Goal: Communication & Community: Answer question/provide support

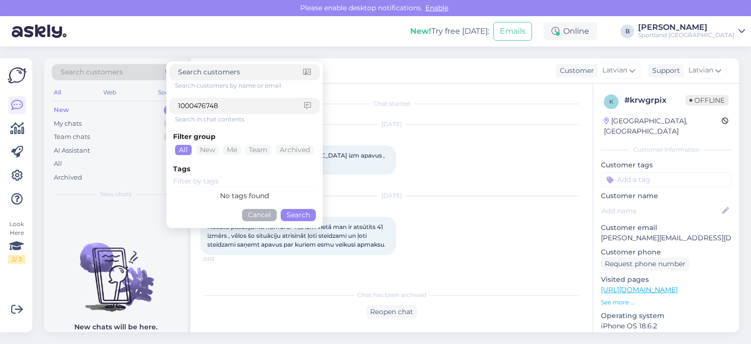
scroll to position [700, 0]
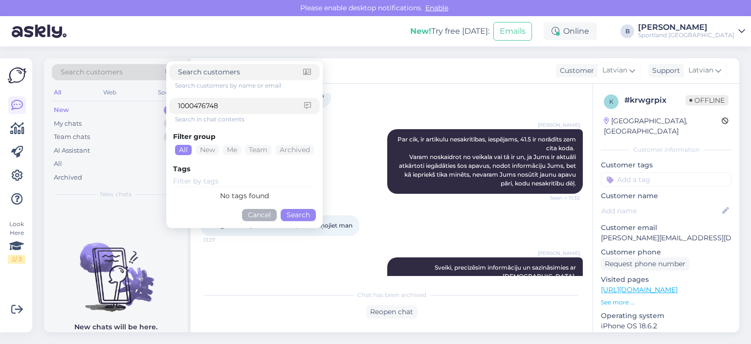
type input "1000476748"
click at [285, 212] on button "Search" at bounding box center [298, 215] width 35 height 12
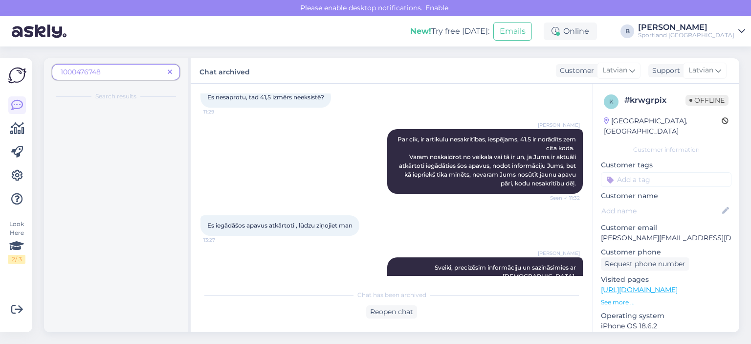
click at [170, 71] on icon at bounding box center [170, 72] width 4 height 7
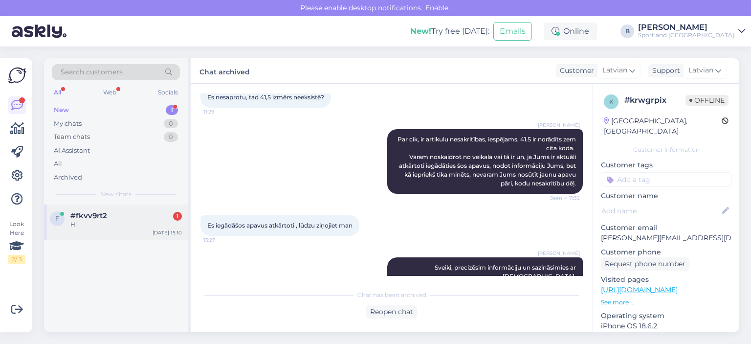
click at [104, 220] on div "Hi" at bounding box center [125, 224] width 111 height 9
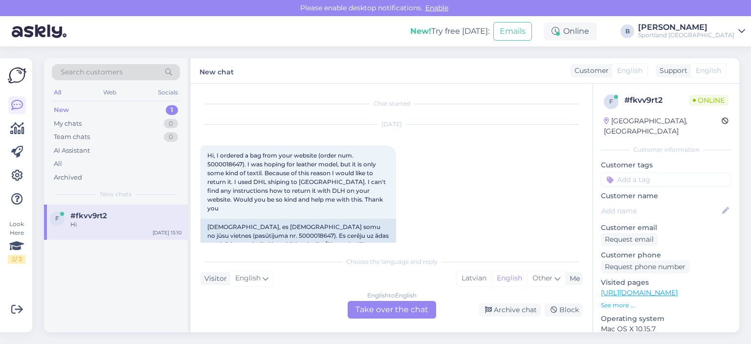
scroll to position [1272, 0]
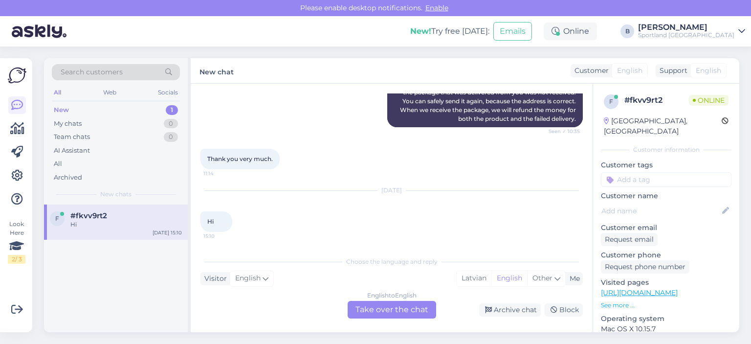
click at [411, 306] on div "English to English Take over the chat" at bounding box center [391, 310] width 88 height 18
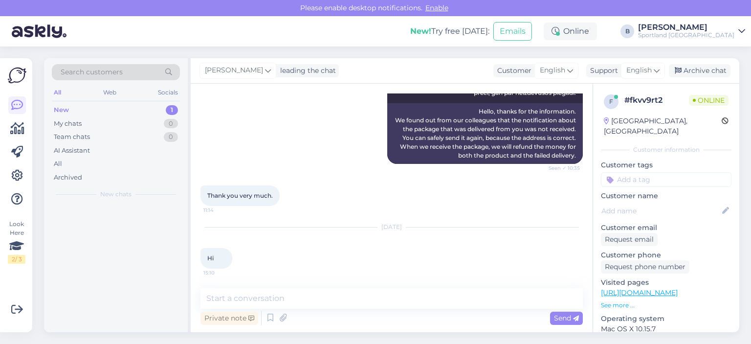
scroll to position [1236, 0]
click at [395, 296] on textarea at bounding box center [391, 298] width 382 height 21
click at [639, 72] on span "English" at bounding box center [638, 70] width 25 height 11
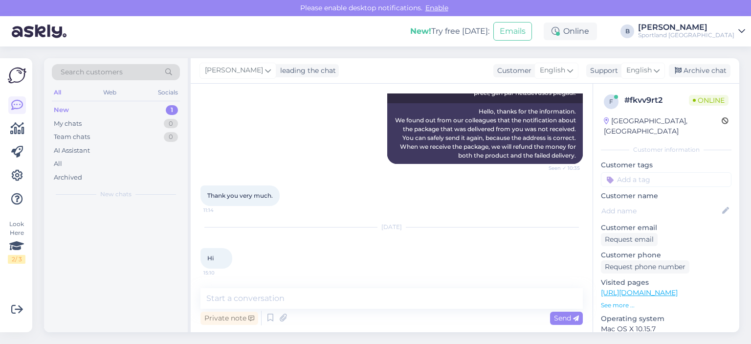
scroll to position [1272, 0]
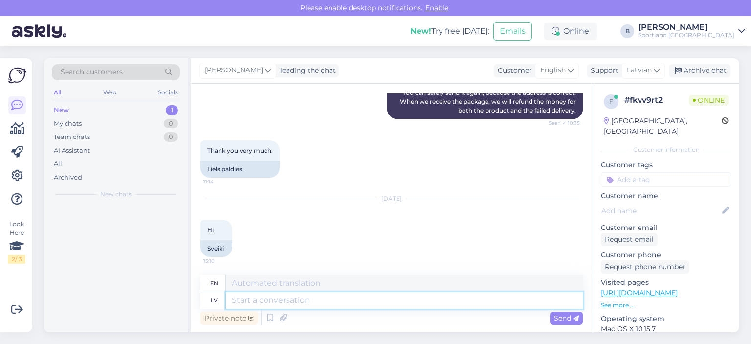
click at [371, 304] on textarea at bounding box center [404, 300] width 357 height 17
type textarea "Sveiki, kā"
type textarea "Hello,"
type textarea "Sveiki, kā v"
type textarea "Hello, how are you?"
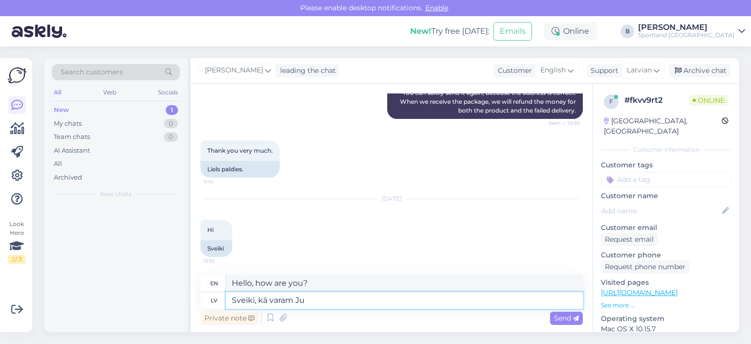
type textarea "Sveiki, kā varam Jum"
type textarea "Hello, how can we"
type textarea "Sveiki, kā varam Jums pal"
type textarea "Hello, how can we help you?"
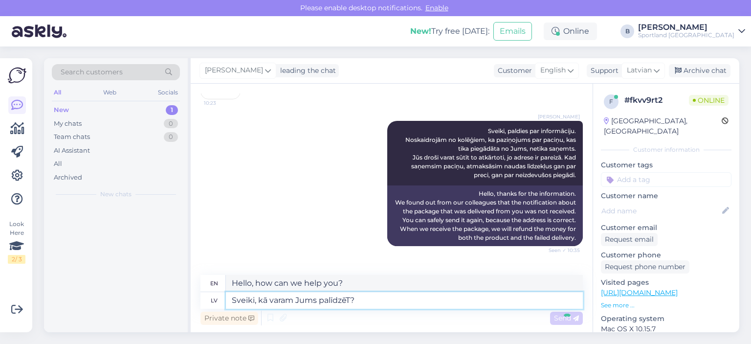
scroll to position [1340, 0]
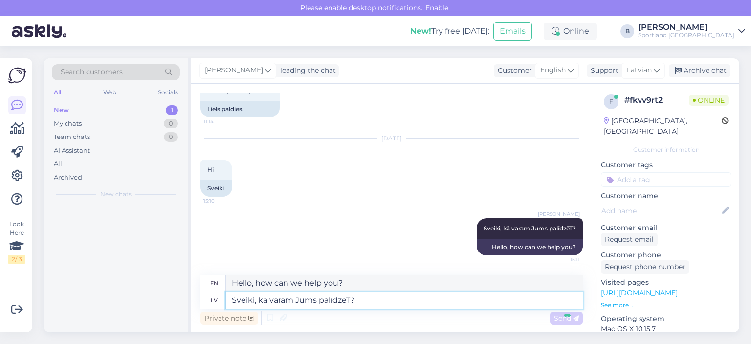
type textarea "Sveiki, kā varam Jums palīdzēT?"
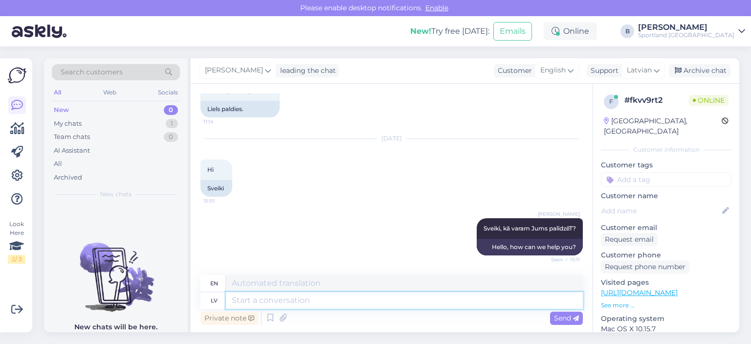
scroll to position [1416, 0]
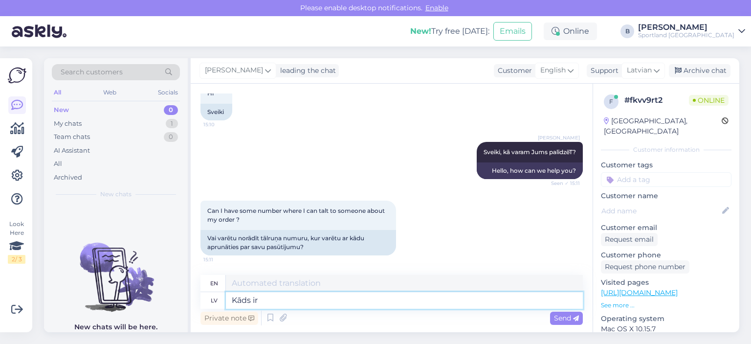
type textarea "Kāds ir"
type textarea "Someone"
type textarea "Kāds ir ja"
type textarea "What is"
type textarea "Kāds ir jautājums?"
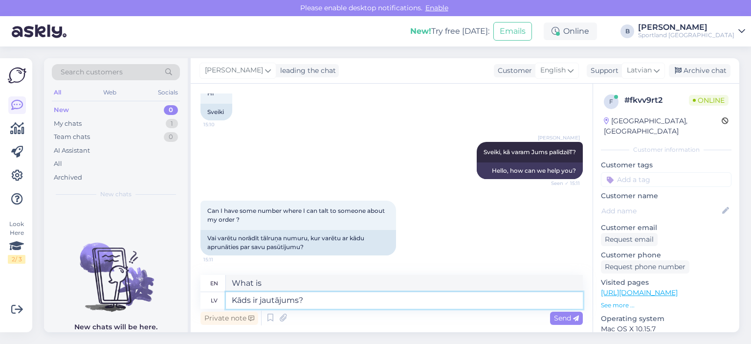
type textarea "What is the question?"
type textarea "K"
type textarea "What is"
type textarea "Someone"
type textarea "Jūs varat"
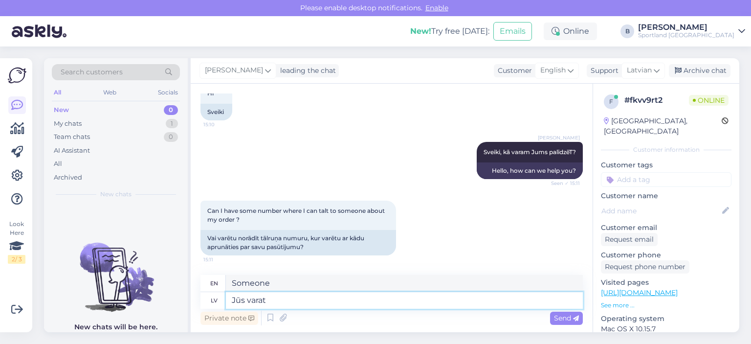
type textarea "You"
type textarea "Jūs varat sa"
type textarea "You can"
type textarea "Jūs varat sazināties ar"
type textarea "You can contact"
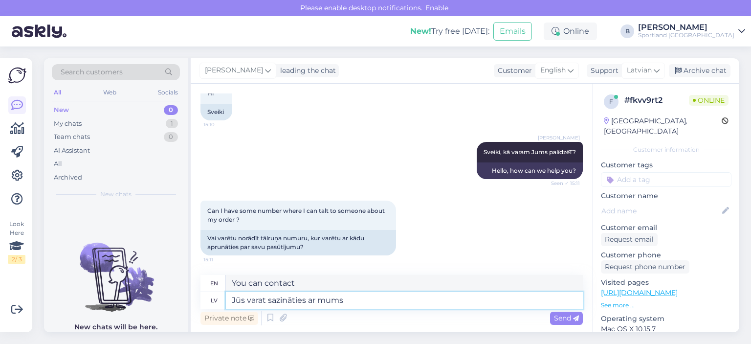
type textarea "Jūs varat sazināties ar mums š"
type textarea "You can contact us"
type textarea "Jūs varat sazināties ar mums šeit vai"
type textarea "You can contact us here"
type textarea "Jūs varat sazināties ar mums šeit vai sūt"
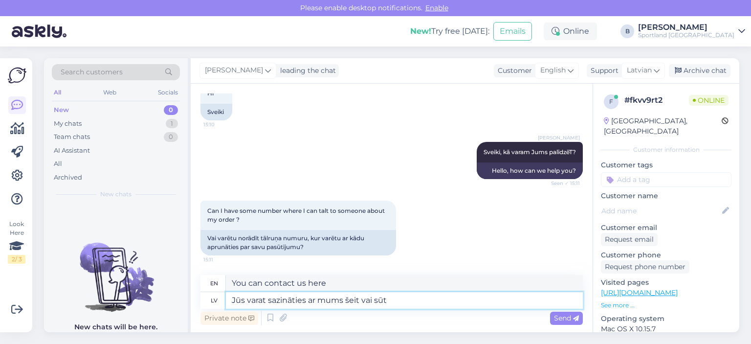
type textarea "You can contact us here or"
type textarea "Jūs varat sazināties ar mums šeit vai [DEMOGRAPHIC_DATA]"
type textarea "You can contact us here or by sending"
type textarea "Jūs varat sazināties ar mums šeit vai [DEMOGRAPHIC_DATA] ziņu u"
type textarea "You can contact us here or by sending a message"
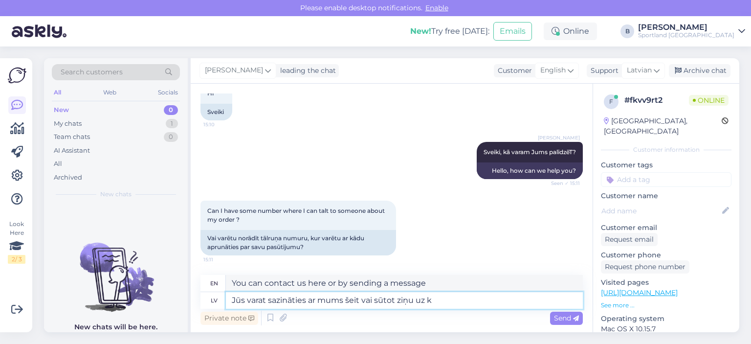
type textarea "Jūs varat sazināties ar mums šeit vai sūtot ziņu uz kl"
type textarea "You can contact us here or by sending a message to"
type textarea "Jūs varat sazināties ar mums šeit vai sūtot ziņu uz [EMAIL_ADDRESS][DOMAIN_NAME]"
type textarea "You can contact us here or by sending a message to [EMAIL_ADDRESS][DOMAIN_NAME]"
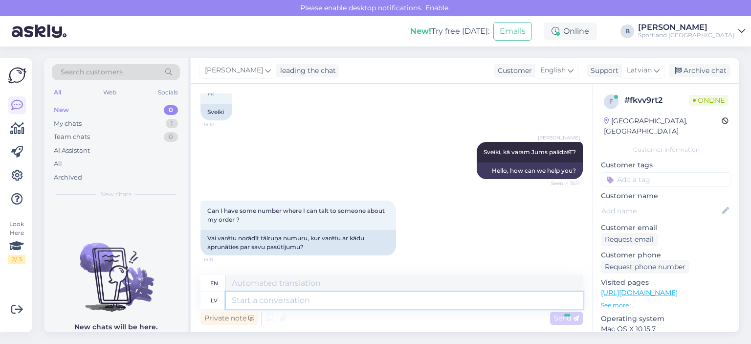
scroll to position [1493, 0]
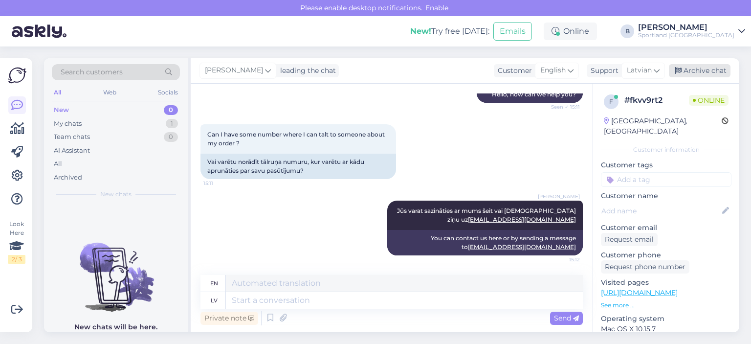
click at [688, 72] on div "Archive chat" at bounding box center [700, 70] width 62 height 13
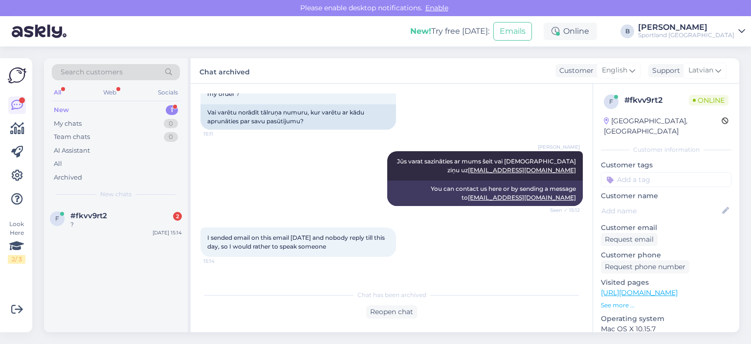
scroll to position [1576, 0]
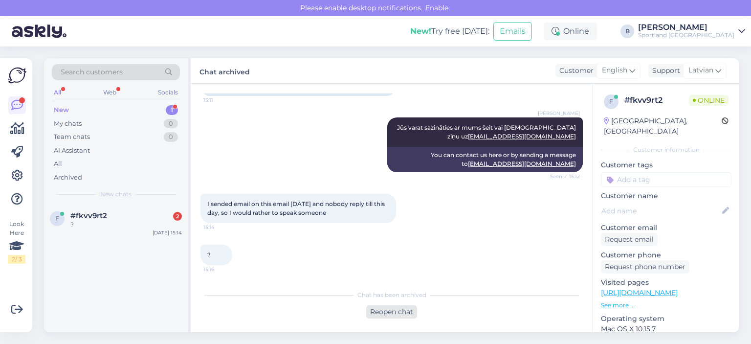
click at [391, 314] on div "Reopen chat" at bounding box center [391, 311] width 51 height 13
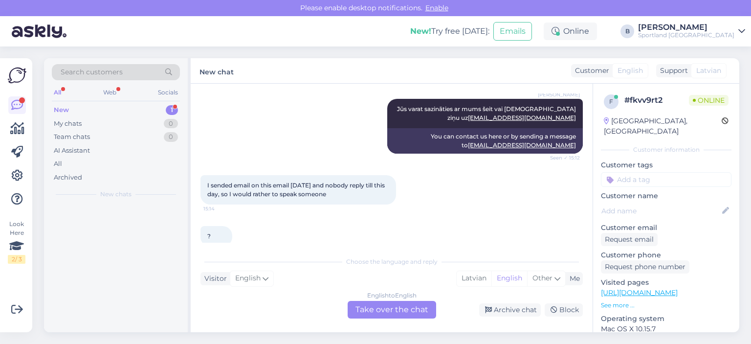
click at [389, 307] on div "English to English Take over the chat" at bounding box center [391, 310] width 88 height 18
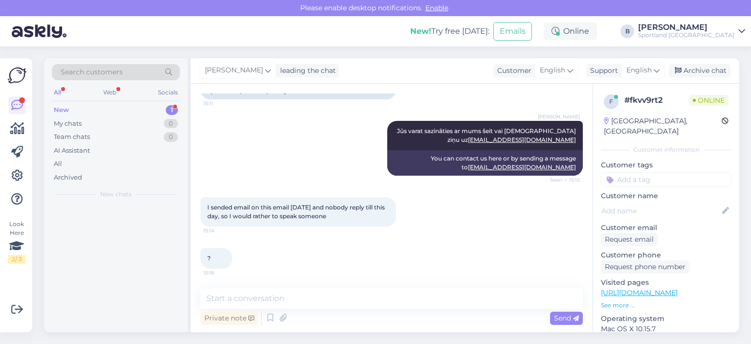
scroll to position [1572, 0]
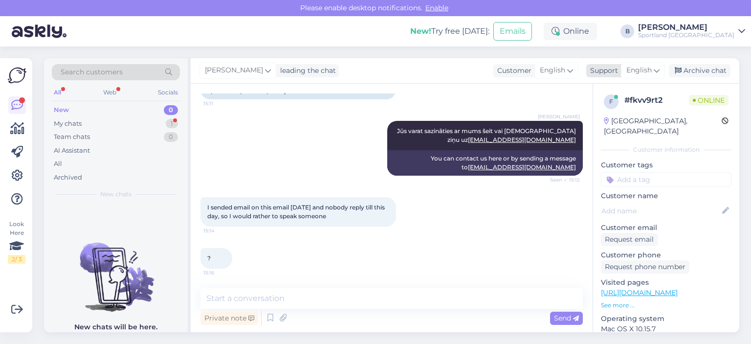
click at [639, 74] on span "English" at bounding box center [638, 70] width 25 height 11
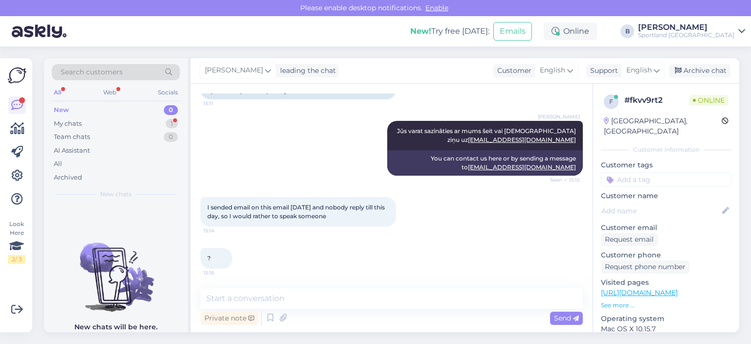
scroll to position [1586, 0]
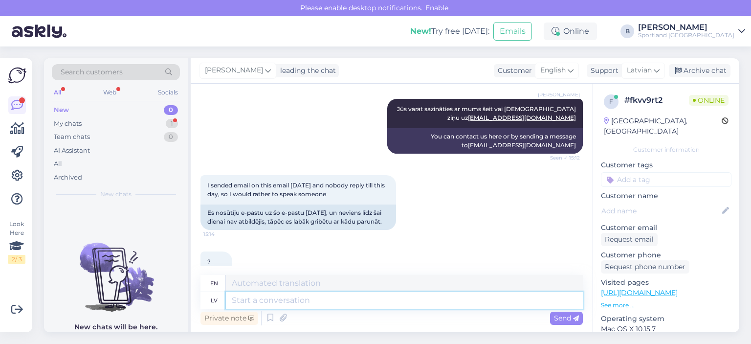
click at [324, 302] on textarea at bounding box center [404, 300] width 357 height 17
type textarea "Vai bū"
type textarea "Or"
type textarea "Vai būtu iespējams n"
type textarea "Would it be"
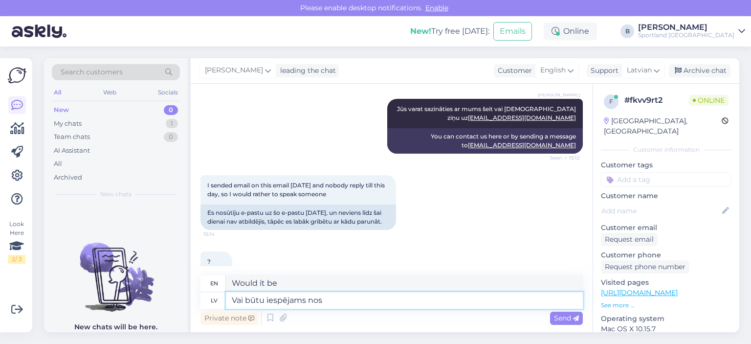
type textarea "Vai būtu iespējams nosū"
type textarea "Would it be possible?"
type textarea "Vai būtu iespējams nosūtīt e-pas"
type textarea "Would it be possible to send"
type textarea "Vai būtu iespējams nosūtīt e-pastu at"
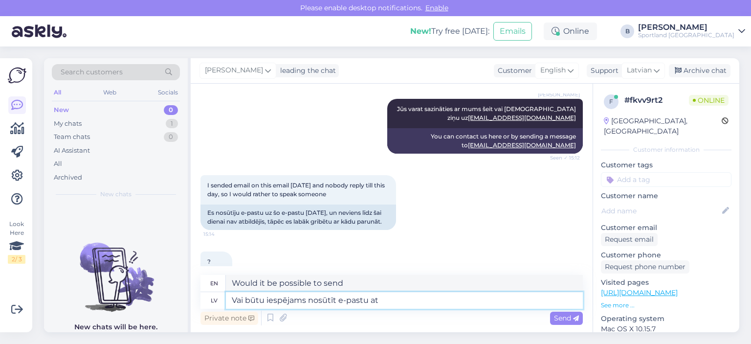
type textarea "Would it be possible to send an email?"
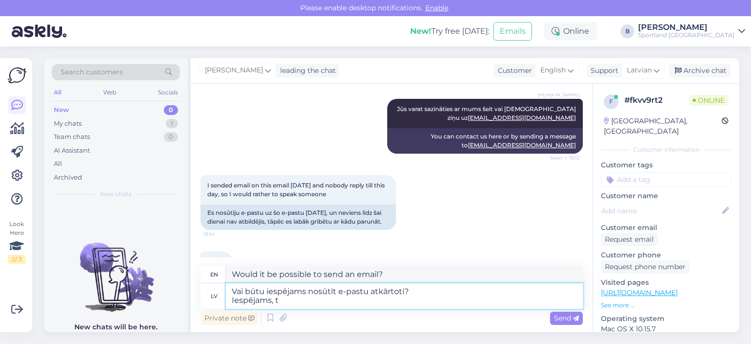
type textarea "Vai būtu iespējams nosūtīt e-pastu atkārtoti? Iespējams, ta"
type textarea "Would it be possible to resend the email? Possibly"
type textarea "Vai būtu iespējams nosūtīt e-pastu atkārtoti? Iespējams, tas no"
type textarea "Would it be possible to resend the email? It is possible."
type textarea "Vai būtu iespējams nosūtīt e-pastu atkārtoti? Iespējams, tas nonācis"
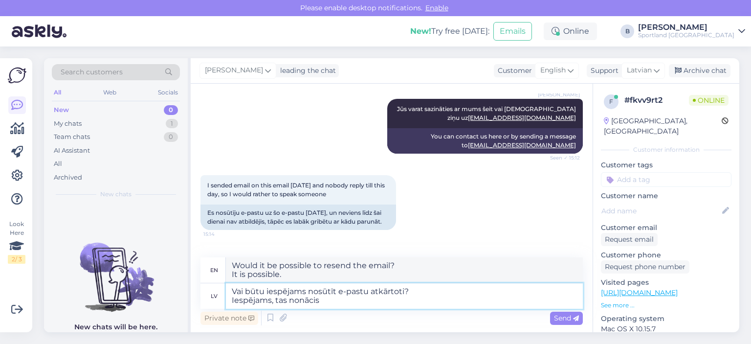
type textarea "Would it be possible to resend the email? It may have arrived."
type textarea "Vai būtu iespējams nosūtīt e-pastu atkārtoti? Iespējams, tas nonācis spama map"
type textarea "Would it be possible to resend the email? It may have gone to spam"
type textarea "Vai būtu iespējams nosūtīt e-pastu atkārtoti? Iespējams, tas nonācis spama mapī…"
type textarea "Would it be possible to resend the email? It may have ended up in your spam fol…"
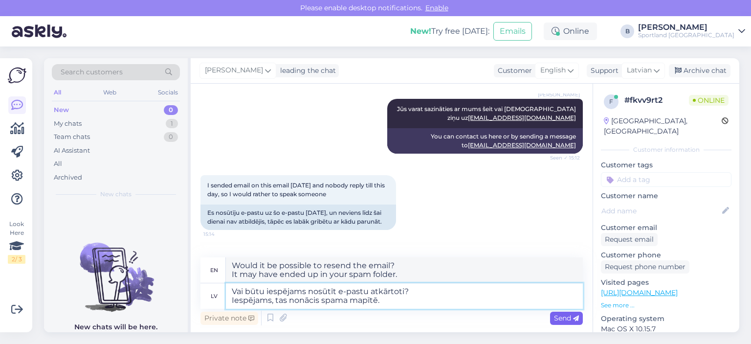
type textarea "Vai būtu iespējams nosūtīt e-pastu atkārtoti? Iespējams, tas nonācis spama mapī…"
click at [571, 324] on div "Send" at bounding box center [566, 317] width 33 height 13
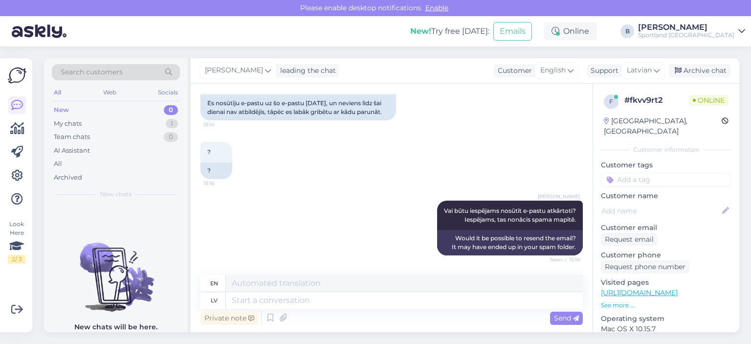
scroll to position [1713, 0]
click at [302, 299] on textarea at bounding box center [404, 300] width 357 height 17
type textarea "Vai ar"
type textarea "Or"
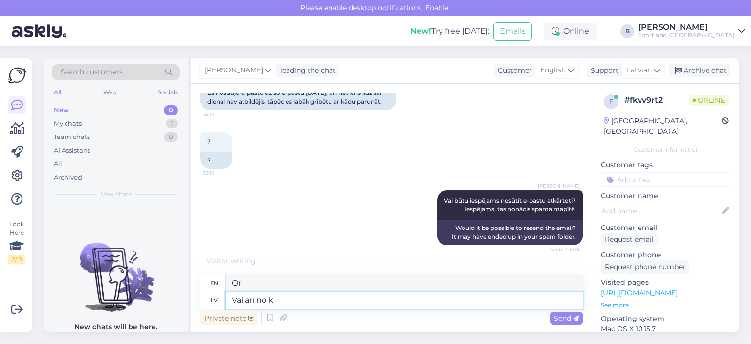
type textarea "Vai arī no kā"
type textarea "Or from"
type textarea "Vai arī no kāda e-"
type textarea "Or from someone"
type textarea "Vai arī no kāda e-pasta [DEMOGRAPHIC_DATA]"
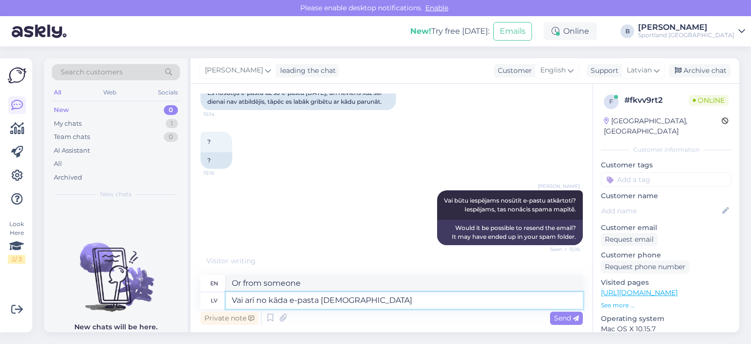
type textarea "Or from an email"
type textarea "Vai arī no kāda e-pasta [DEMOGRAPHIC_DATA] ziņ"
type textarea "Or from which email did you send it?"
type textarea "Vai arī no kāda e-pasta [DEMOGRAPHIC_DATA] ziņojumu?"
type textarea "Or from which email did you send the message?"
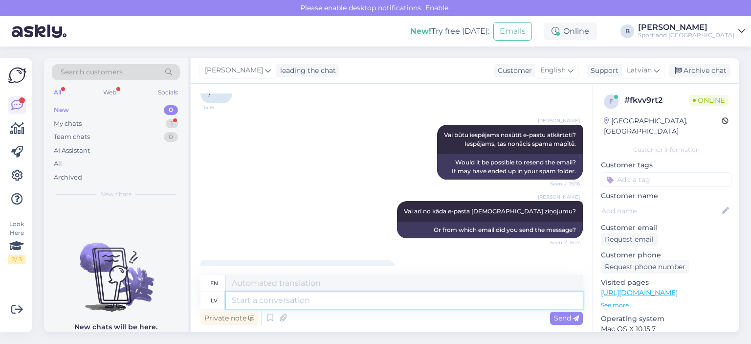
scroll to position [1847, 0]
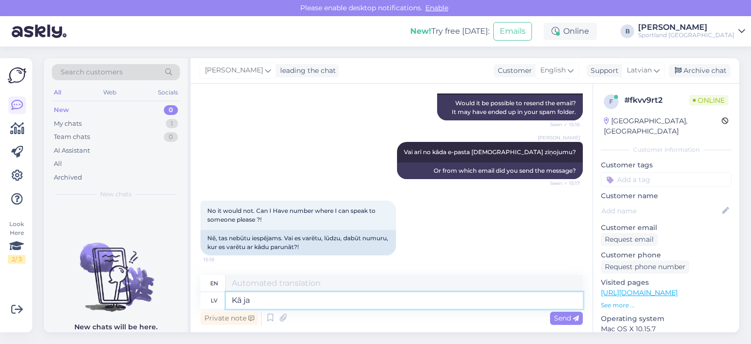
type textarea "Kā jau"
type textarea "How"
type textarea "Kā jau"
type textarea "As usual"
type textarea "Kā jau minējām, J"
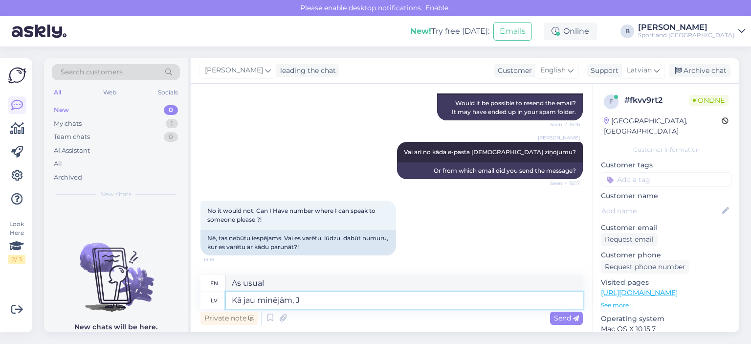
type textarea "As we have already mentioned,"
type textarea "Kā jau minējām, Jū"
type textarea "As we mentioned, You"
type textarea "Kā jau minējām, Jūs var"
type textarea "As we mentioned, you"
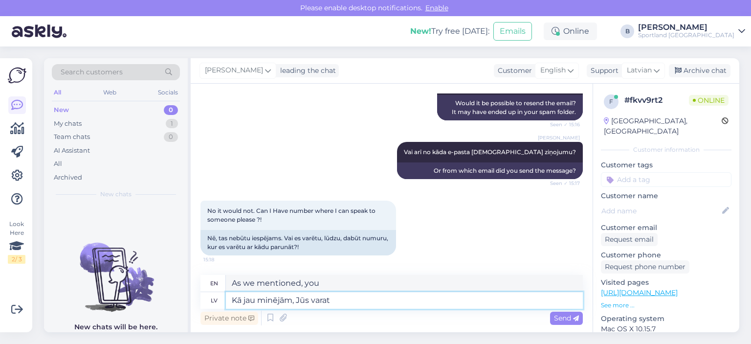
type textarea "Kā jau minējām, Jūs varat a"
type textarea "As we mentioned, you can"
type textarea "Kā jau minējām, Jūs varat ar mums sazin"
type textarea "As we already mentioned, you can with us"
type textarea "Kā jau minējām, Jūs varat ar mums sazināties š"
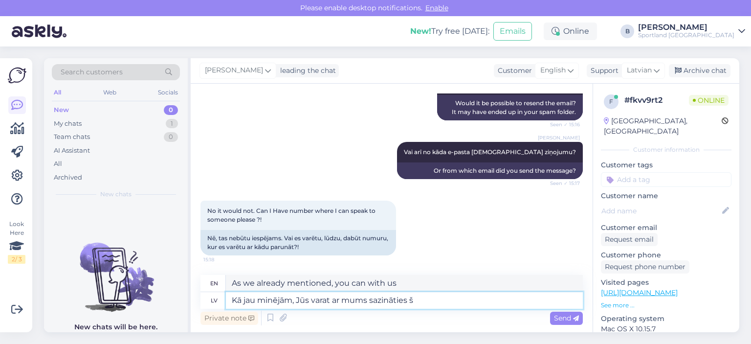
type textarea "As we mentioned, you can contact us"
type textarea "Kā jau minējām, Jūs varat ar mums sazināties šeit vai"
type textarea "As we mentioned, you can contact us here"
type textarea "Kā jau minējām, Jūs varat ar mums sazināties šeit vai s"
type textarea "As we mentioned, you can contact us here or"
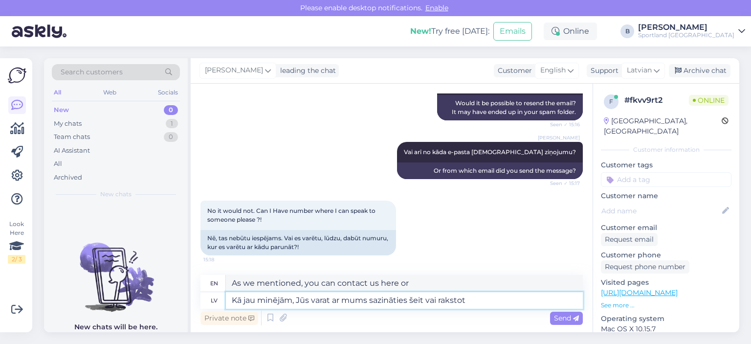
type textarea "Kā jau minējām, Jūs varat ar mums sazināties šeit vai rakstot u"
type textarea "As we mentioned, you can contact us here or by writing"
type textarea "Kā jau minējām, Jūs varat ar mums sazināties šeit vai rakstot uz kl"
type textarea "As we mentioned, you can contact us here or by writing to"
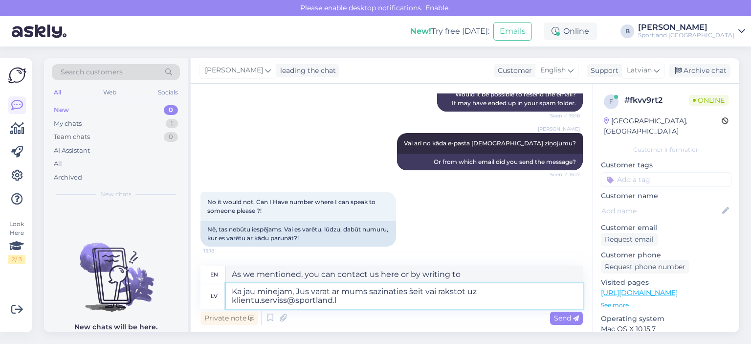
type textarea "Kā jau minējām, Jūs varat ar mums sazināties šeit vai rakstot uz [EMAIL_ADDRESS…"
type textarea "As we already mentioned, you can contact us here or by writing to [EMAIL_ADDRES…"
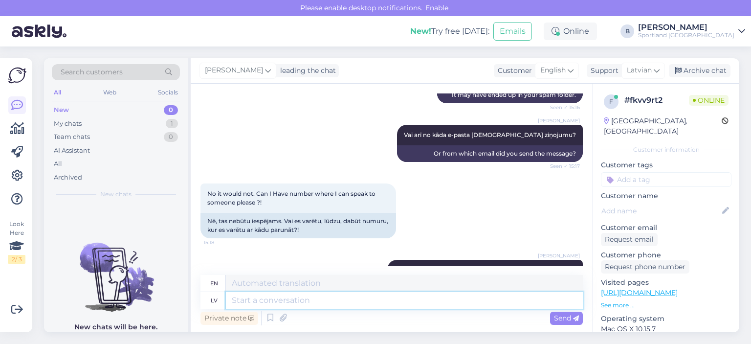
scroll to position [1924, 0]
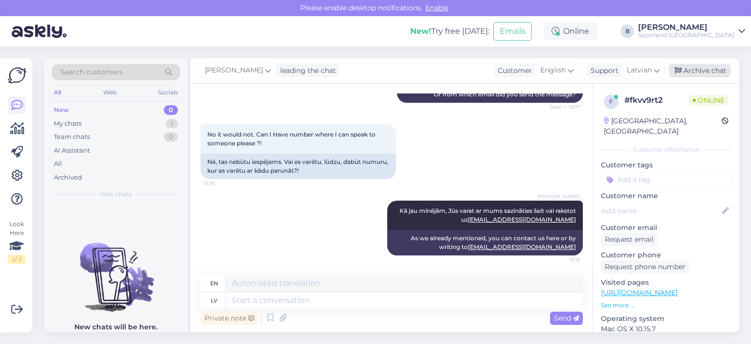
click at [711, 68] on div "Archive chat" at bounding box center [700, 70] width 62 height 13
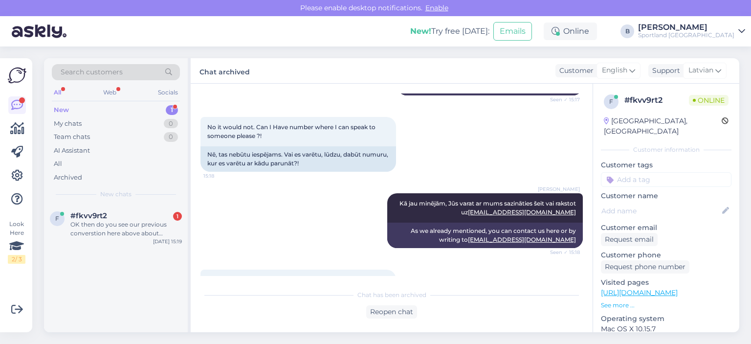
scroll to position [1965, 0]
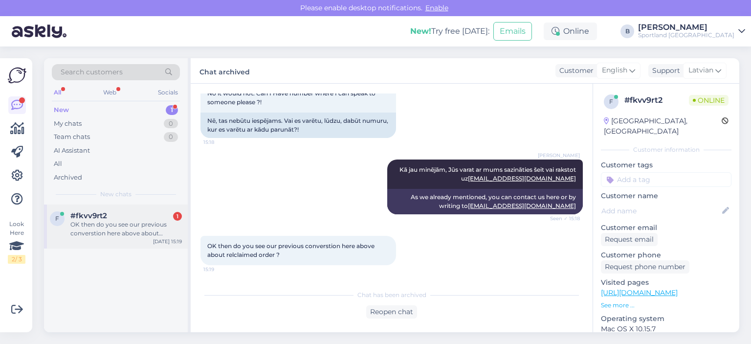
click at [135, 217] on div "#fkvv9rt2 1" at bounding box center [125, 215] width 111 height 9
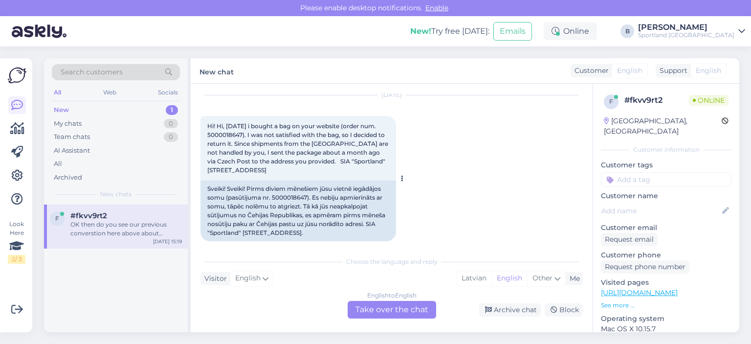
scroll to position [678, 0]
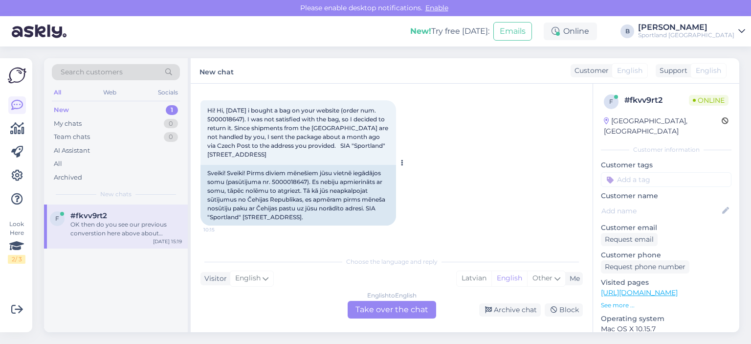
click at [285, 169] on div "Sveiki! Sveiki! Pirms diviem mēnešiem jūsu vietnē iegādājos somu (pasūtījuma nr…" at bounding box center [297, 195] width 195 height 61
copy div "5000018647"
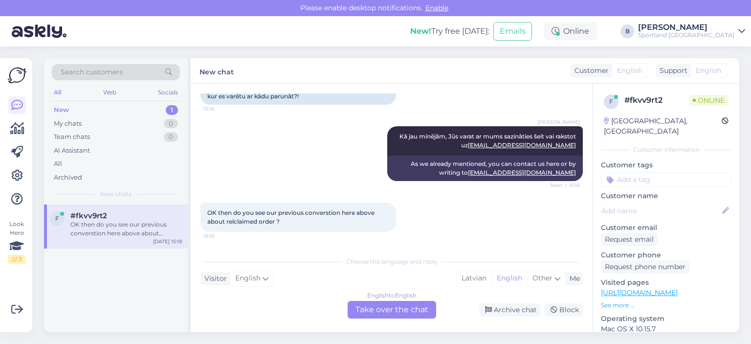
click at [384, 318] on div "English to English Take over the chat" at bounding box center [391, 310] width 88 height 18
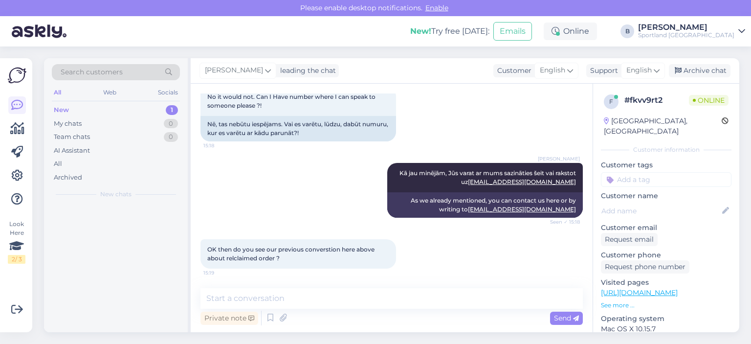
scroll to position [1961, 0]
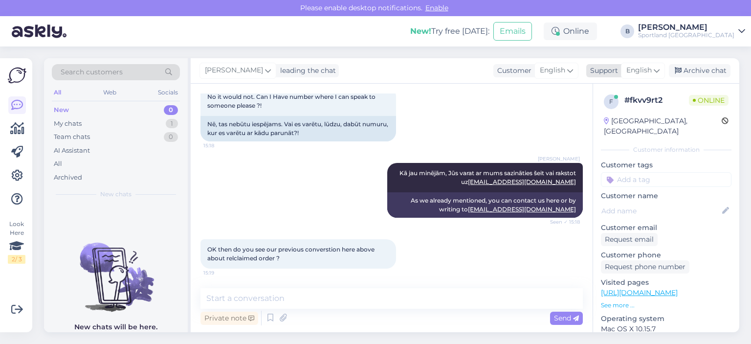
click at [629, 68] on span "English" at bounding box center [638, 70] width 25 height 11
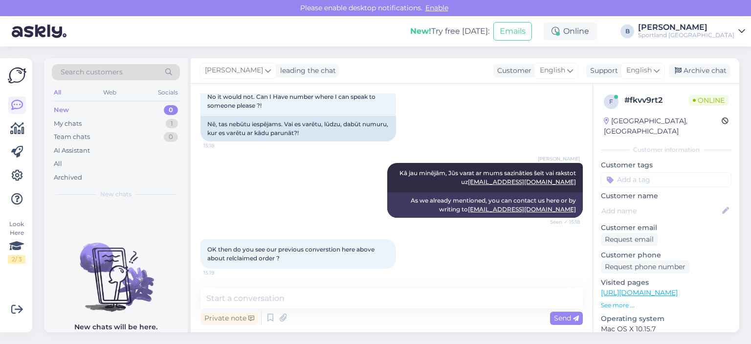
scroll to position [1998, 0]
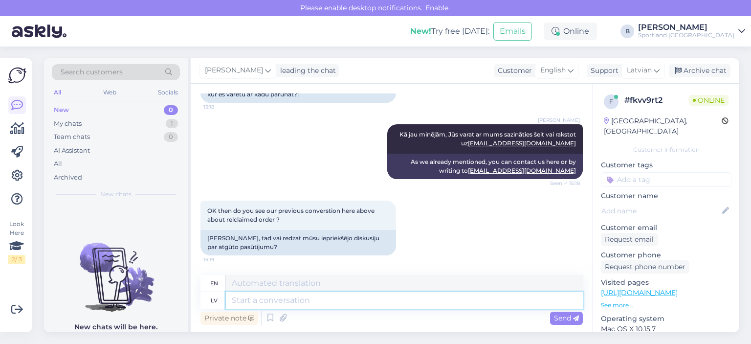
click at [336, 302] on textarea at bounding box center [404, 300] width 357 height 17
type textarea "Jā k"
type textarea "Yes"
type textarea "Jā, k"
type textarea "Yes,"
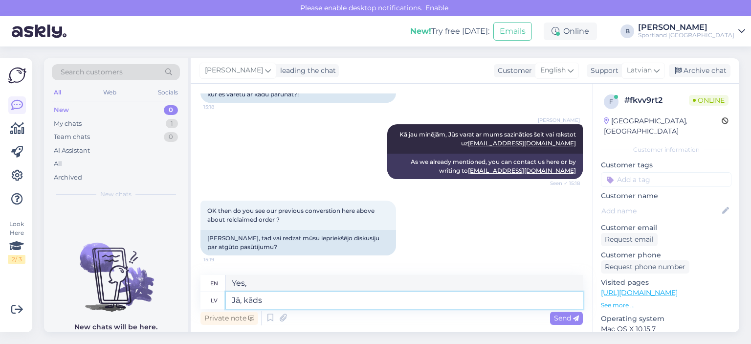
type textarea "Jā, kāds i"
type textarea "Yes, someone"
type textarea "Jā, kāds ir jau"
type textarea "Yes, what is it?"
type textarea "Jā, kāds ir jautājums?"
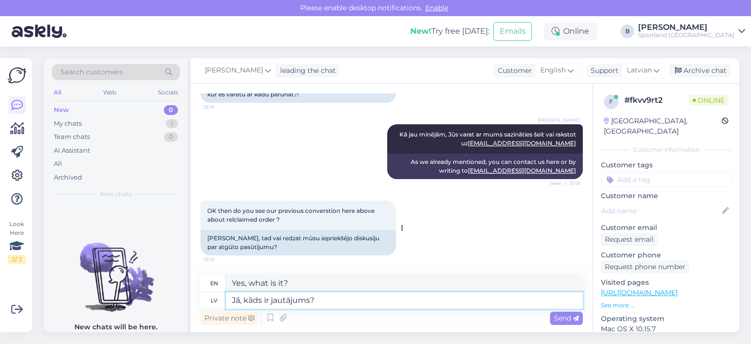
type textarea "Yes, what's the question?"
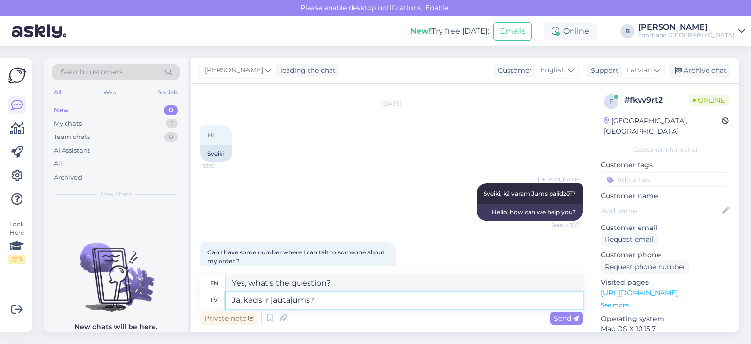
scroll to position [1460, 0]
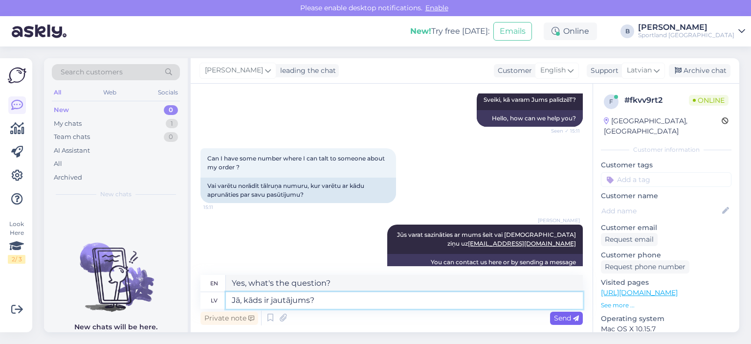
type textarea "Jā, kāds ir jautājums?"
click at [569, 316] on span "Send" at bounding box center [566, 317] width 25 height 9
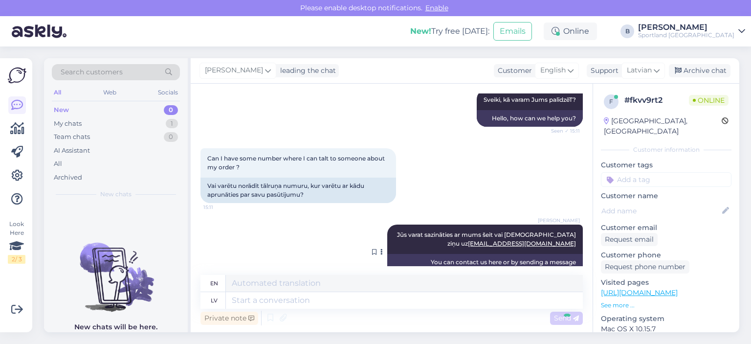
scroll to position [2059, 0]
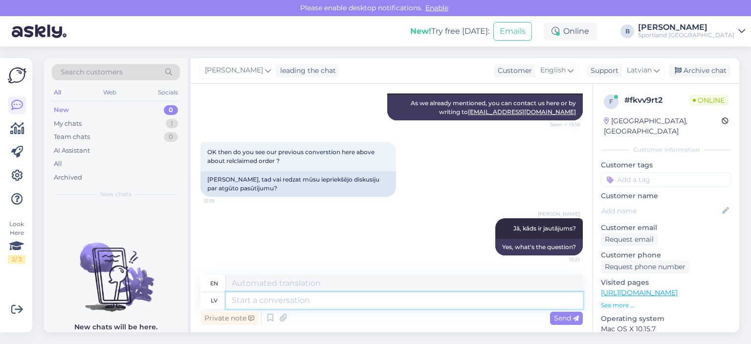
click at [274, 301] on textarea at bounding box center [404, 300] width 357 height 17
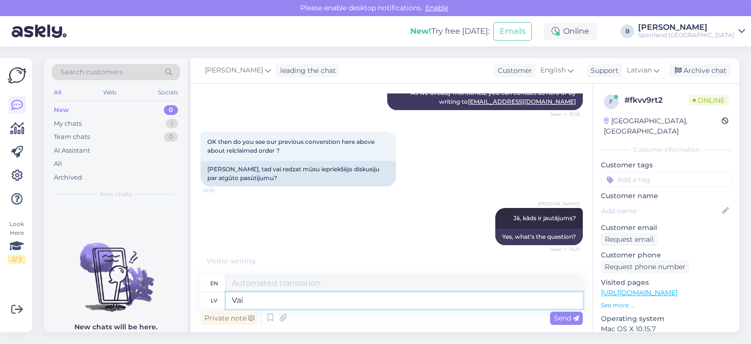
type textarea "Vai e"
type textarea "Or"
type textarea "Vai esat"
type textarea "Are you"
type textarea "Vai esat atgriezis p"
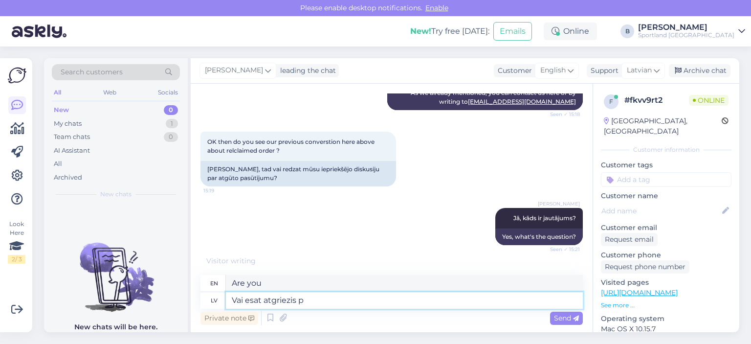
type textarea "Have you returned?"
type textarea "Vai esat atgriezis preci un"
type textarea "Have you returned the item?"
type textarea "Vai esat atgriezis preci un nee"
type textarea "Have you returned the item and"
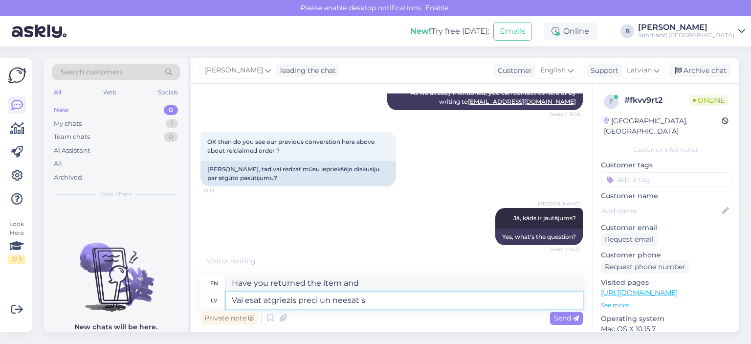
type textarea "Vai esat atgriezis preci un neesat sa"
type textarea "Have you returned an item and not received it?"
type textarea "Vai esat atgriezis preci un neesat saņēmis naudas at"
type textarea "Have you returned an item and not received your money?"
type textarea "Vai esat atgriezis preci un neesat saņēmis naudas atmaksu?"
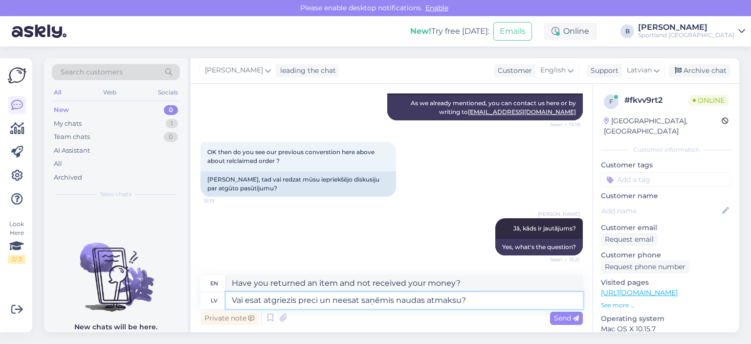
type textarea "Have you returned an item and not received a refund?"
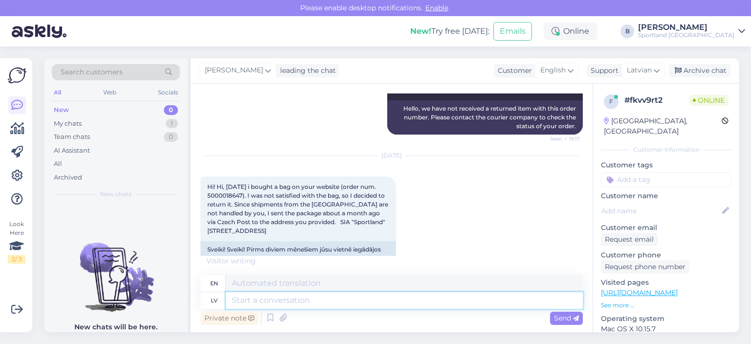
scroll to position [700, 0]
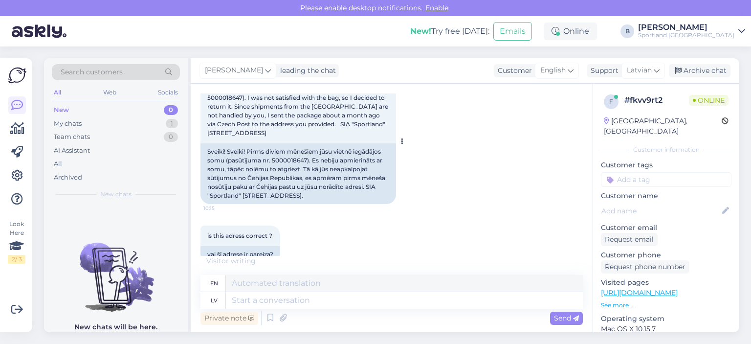
click at [289, 151] on div "Sveiki! Sveiki! Pirms diviem mēnešiem jūsu vietnē iegādājos somu (pasūtījuma nr…" at bounding box center [297, 173] width 195 height 61
copy div "5000018647"
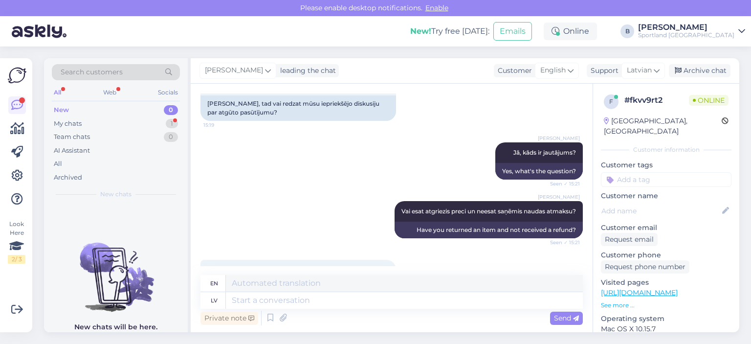
scroll to position [2211, 0]
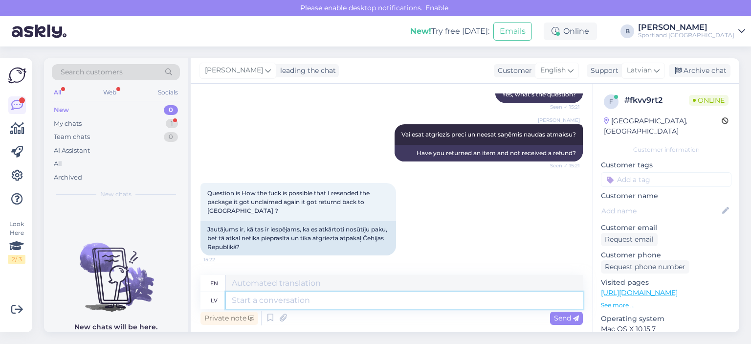
click at [412, 298] on textarea at bounding box center [404, 300] width 357 height 17
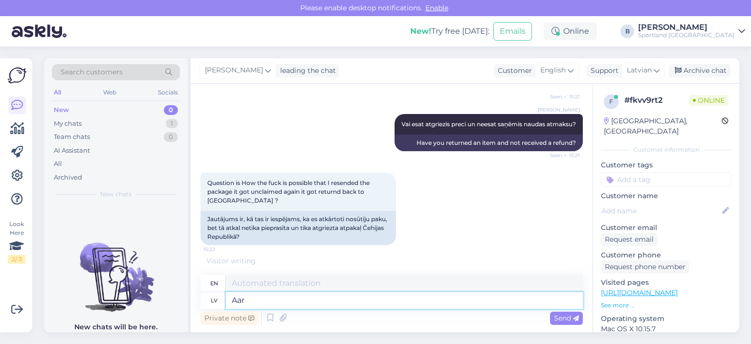
type textarea "Aar k"
type textarea "Oh my"
type textarea "Aar ko"
type textarea "What about"
type textarea "Aar"
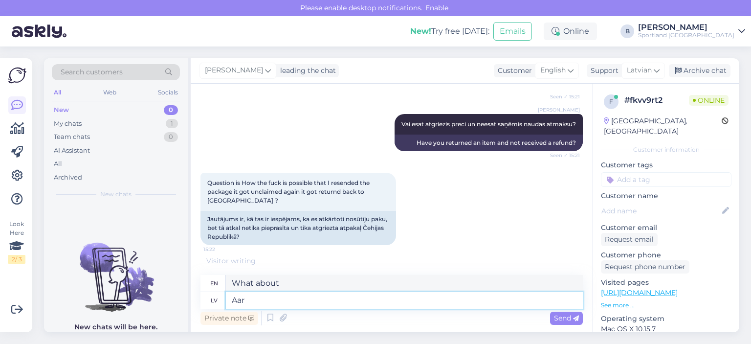
type textarea "Oh my"
type textarea "Ar"
type textarea "With"
type textarea "Ar ko J"
type textarea "With what"
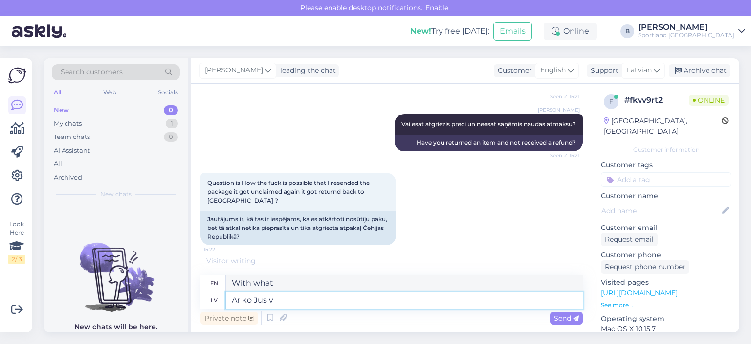
type textarea "Ar ko Jūs ve"
type textarea "What are you doing?"
type textarea "Ar ko Jūs veicat at"
type textarea "What do you do with it?"
type textarea "Ar ko Jūs veicat atgriešanu?"
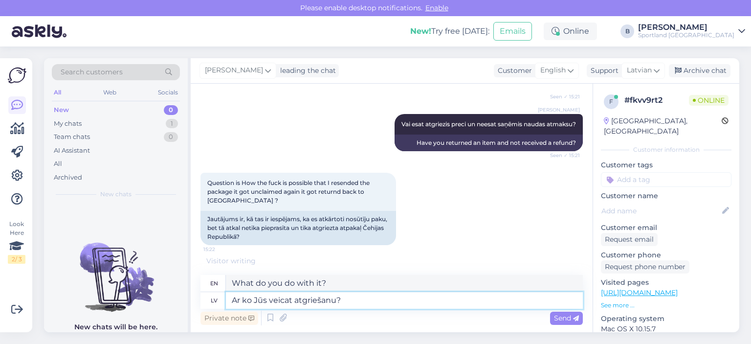
type textarea "What do you return with?"
type textarea "Ar ko Jūs veicat atgriešanu? Ar"
type textarea "What do you return with? With"
type textarea "Ar ko Jūs veicat atgriešanu? Ar DHL v"
type textarea "How do you return? With DHL"
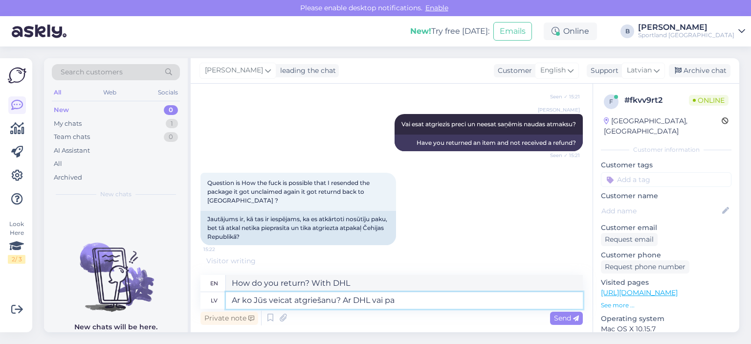
type textarea "Ar ko Jūs veicat atgriešanu? Ar DHL vai pas"
type textarea "How do you return the item? With DHL or"
type textarea "Ar ko Jūs veicat atgriešanu? Ar DHL vai pastu?"
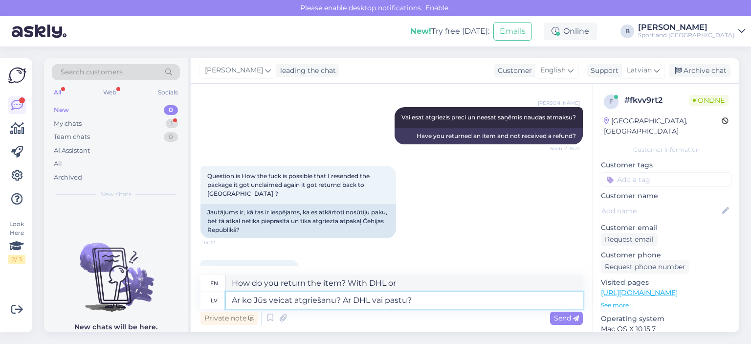
scroll to position [2270, 0]
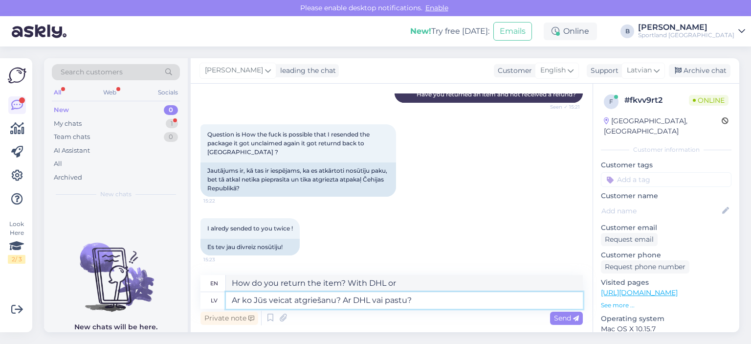
type textarea "What do you return with? By DHL or Post?"
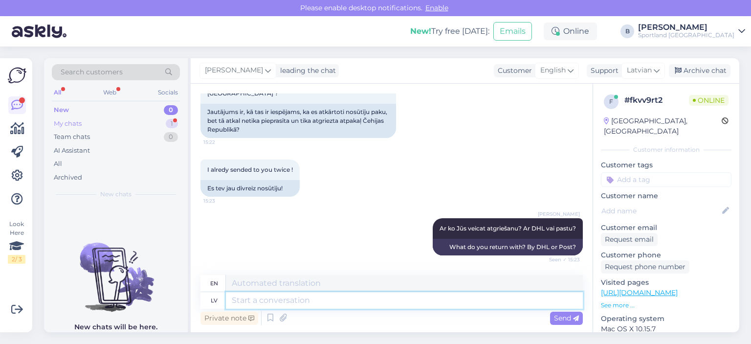
scroll to position [2387, 0]
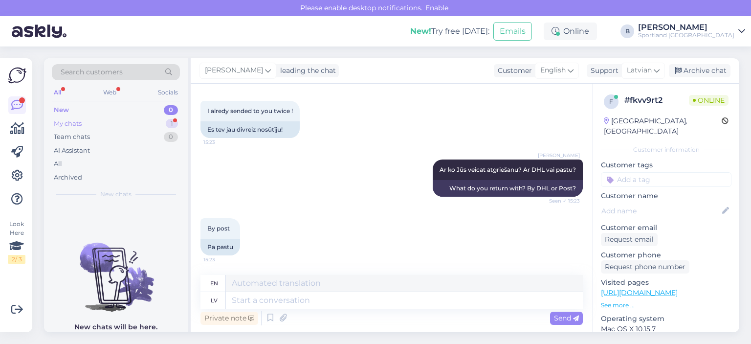
click at [94, 123] on div "My chats 1" at bounding box center [116, 124] width 128 height 14
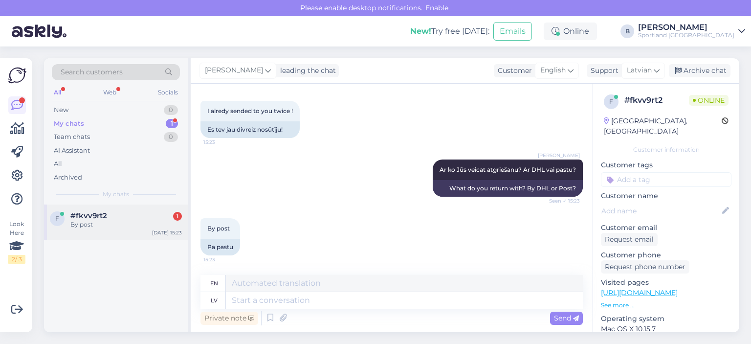
click at [110, 216] on div "#fkvv9rt2 1" at bounding box center [125, 215] width 111 height 9
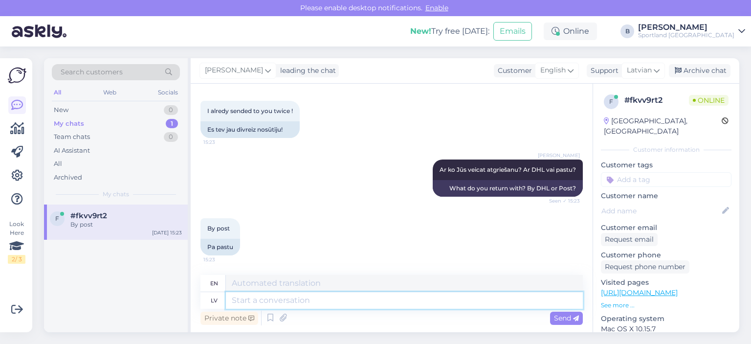
click at [341, 305] on textarea at bounding box center [404, 300] width 357 height 17
type textarea "Tad"
type textarea "Then"
type textarea "Tad, di"
type textarea "Then,"
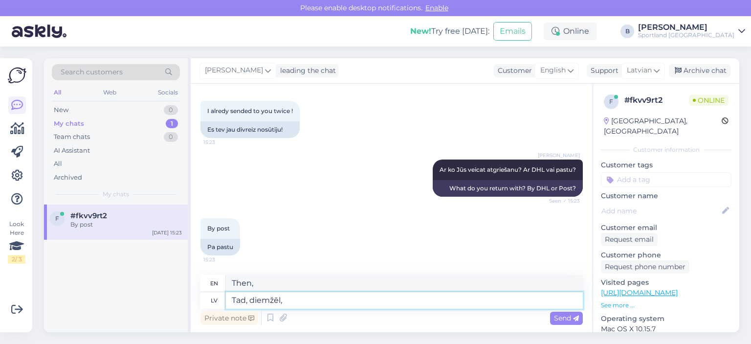
type textarea "Tad, diemžēl, m"
type textarea "Then, unfortunately,"
type textarea "Tad, diemžēl, mē"
type textarea "Then, unfortunately, we"
type textarea "Tad, diemžēl, mēs neesam sa"
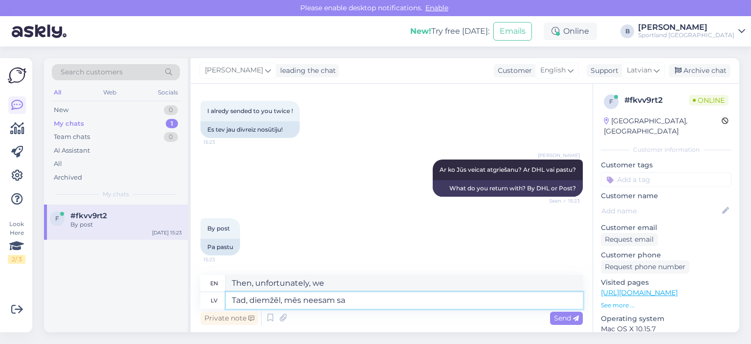
type textarea "Then, unfortunately, we are not"
type textarea "Tad, diemžēl, mēs neesam saņēmuši i"
type textarea "Then, unfortunately, we have not received"
type textarea "Tad, diemžēl, mēs neesam saņēmuši informāciju n"
type textarea "Then, unfortunately, we have not received information"
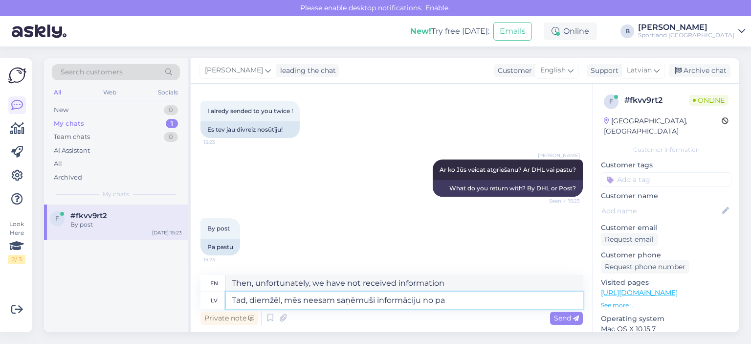
type textarea "Tad, diemžēl, mēs neesam saņēmuši informāciju no pas"
type textarea "Then, unfortunately, we have not received information from"
type textarea "Tad, diemžēl, mēs neesam saņēmuši informāciju no pasta da"
type textarea "Then, unfortunately, we have not received any information from the post office."
type textarea "Tad, diemžēl, mēs neesam saņēmuši informāciju no pasta daļas, ka"
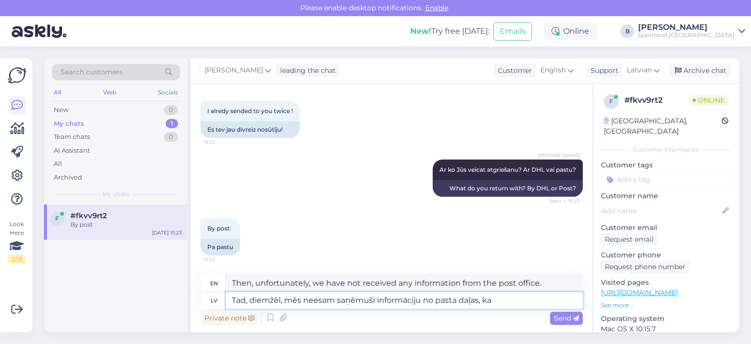
type textarea "Then, unfortunately, we have not received any information from the post office,"
type textarea "Tad, diemžēl, mēs neesam saņēmuši informāciju no pasta daļas, ka pie"
type textarea "Then, unfortunately, we have not received information from the post office that"
type textarea "Tad, diemžēl, mēs neesam saņēmuši informāciju no pasta daļas, ka pie m"
type textarea "Then, unfortunately, we have not received information from the post office that…"
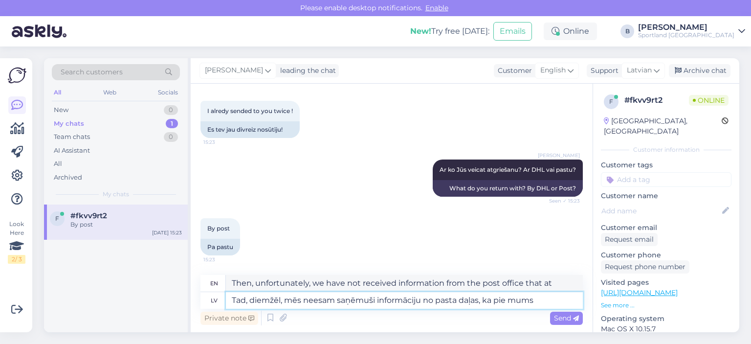
type textarea "Tad, diemžēl, mēs neesam saņēmuši informāciju no pasta daļas, ka pie mums a"
type textarea "Then, unfortunately, we have not received information from the post office that…"
type textarea "Tad, diemžēl, mēs neesam saņēmuši informāciju no pasta daļas, ka"
type textarea "Then, unfortunately, we have not received information from the post office that"
type textarea "Tad, diemžēl, mēs neesam saņēmuši informāciju no pasta daļas, ka mums i"
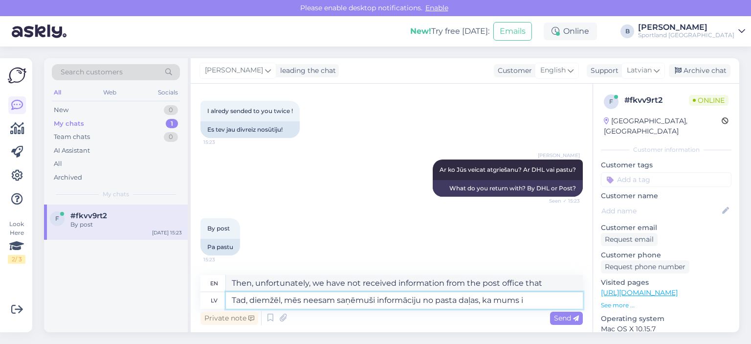
type textarea "Then, unfortunately, we have not received information from the post office that…"
type textarea "Tad, diemžēl, mēs neesam saņēmuši informāciju no pasta daļas, ka mums ir sa"
type textarea "Then, unfortunately, we have not received information from the post office that…"
type textarea "Tad, diemžēl, mēs neesam saņēmuši informāciju no pasta daļas, ka mums ir saņemta"
type textarea "Then, unfortunately, we have not received information from the post office that…"
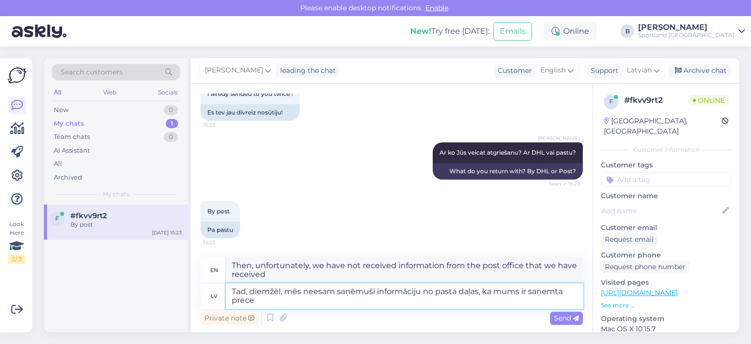
type textarea "Tad, diemžēl, mēs neesam saņēmuši informāciju no pasta daļas, ka mums ir saņemt…"
type textarea "Then, unfortunately, we have not received information from the post office that…"
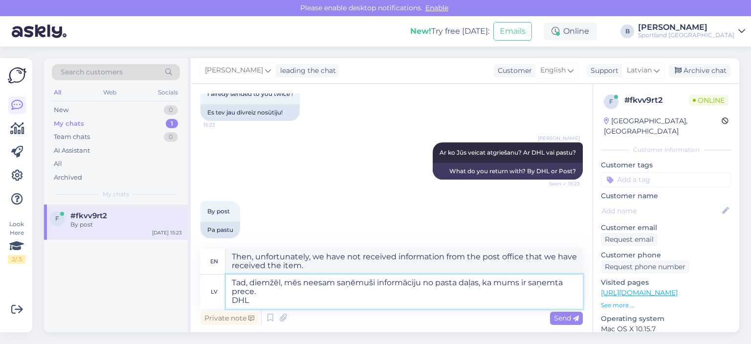
type textarea "Tad, diemžēl, mēs neesam saņēmuši informāciju no pasta daļas, ka mums ir saņemt…"
type textarea "Then, unfortunately, we have not received information from the post office that…"
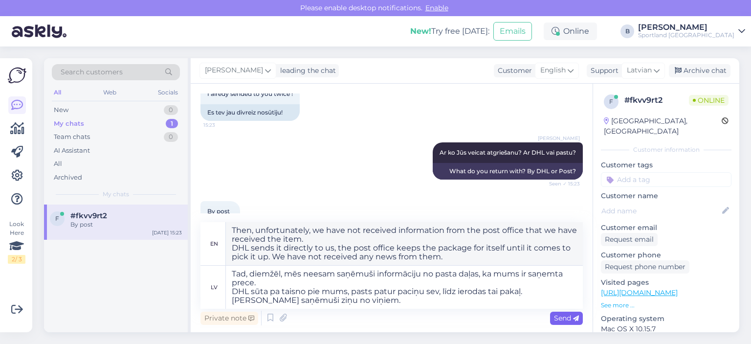
click at [554, 314] on span "Send" at bounding box center [566, 317] width 25 height 9
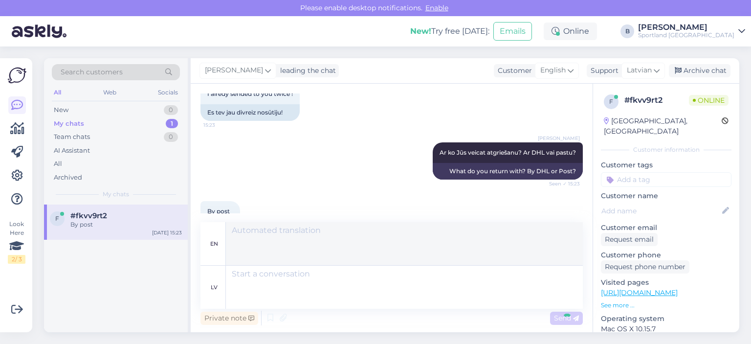
scroll to position [2507, 0]
